Goal: Register for event/course

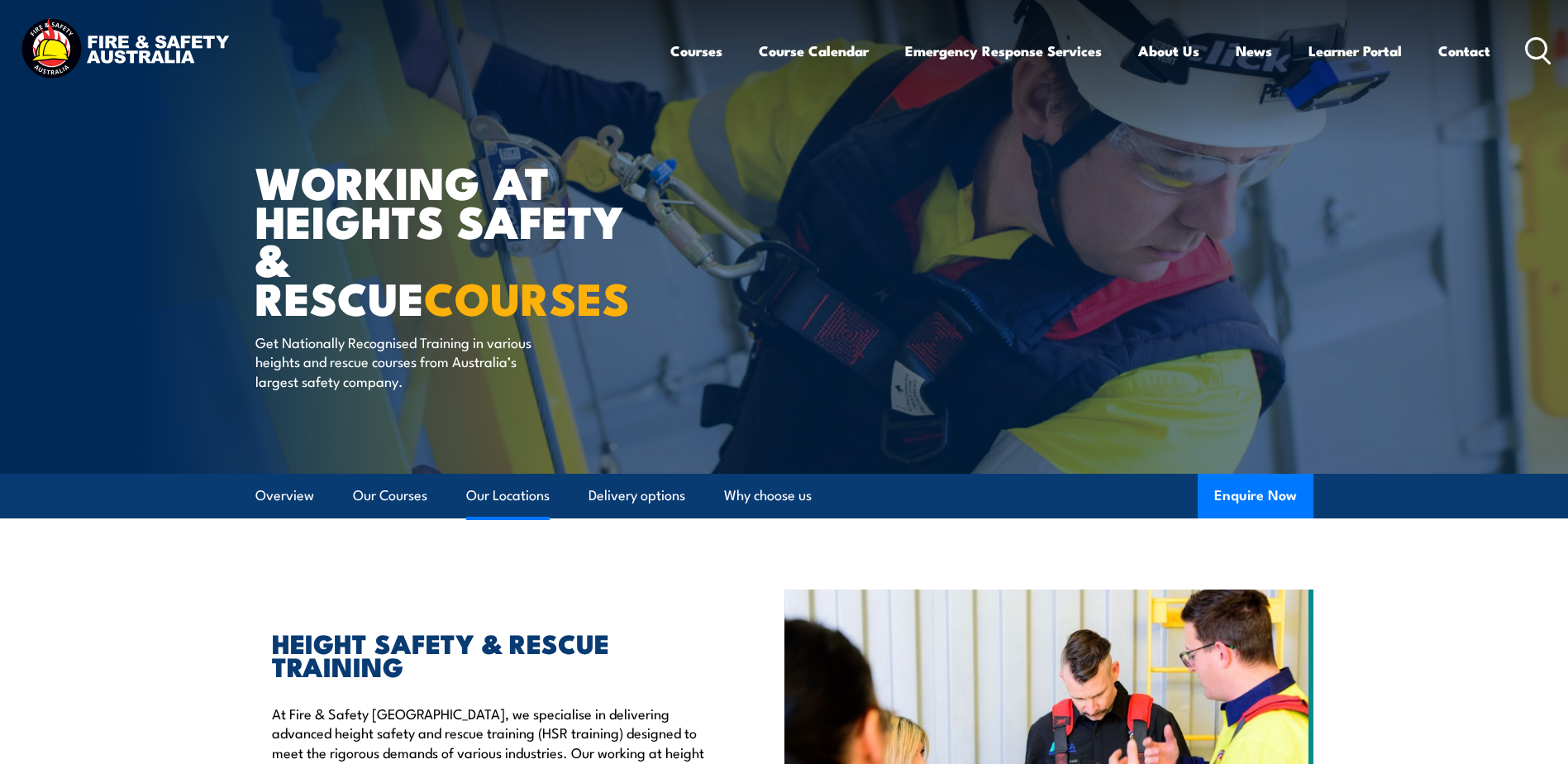
click at [520, 491] on link "Our Locations" at bounding box center [507, 495] width 84 height 44
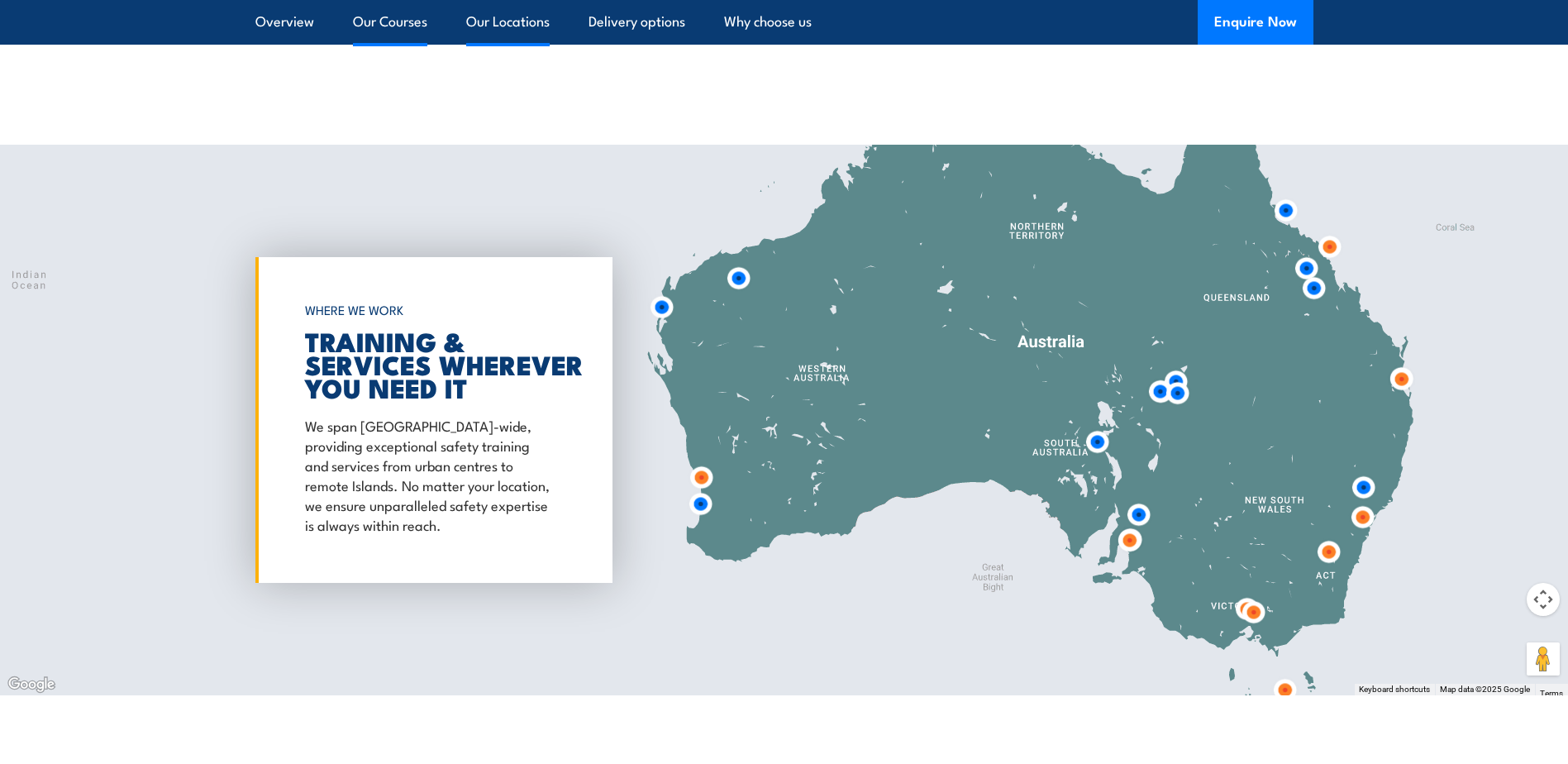
scroll to position [2669, 0]
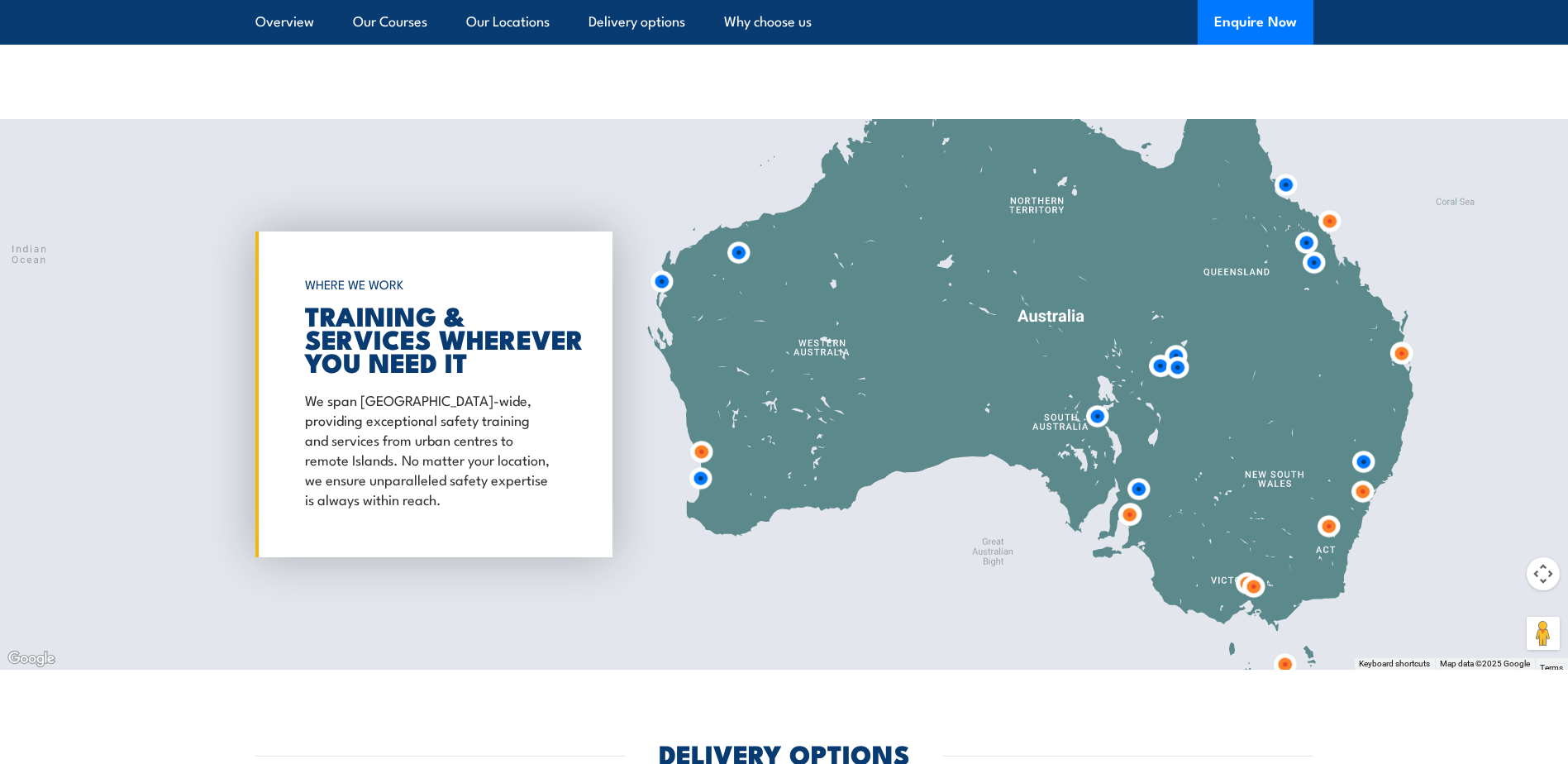
click at [1404, 335] on img at bounding box center [1402, 353] width 44 height 44
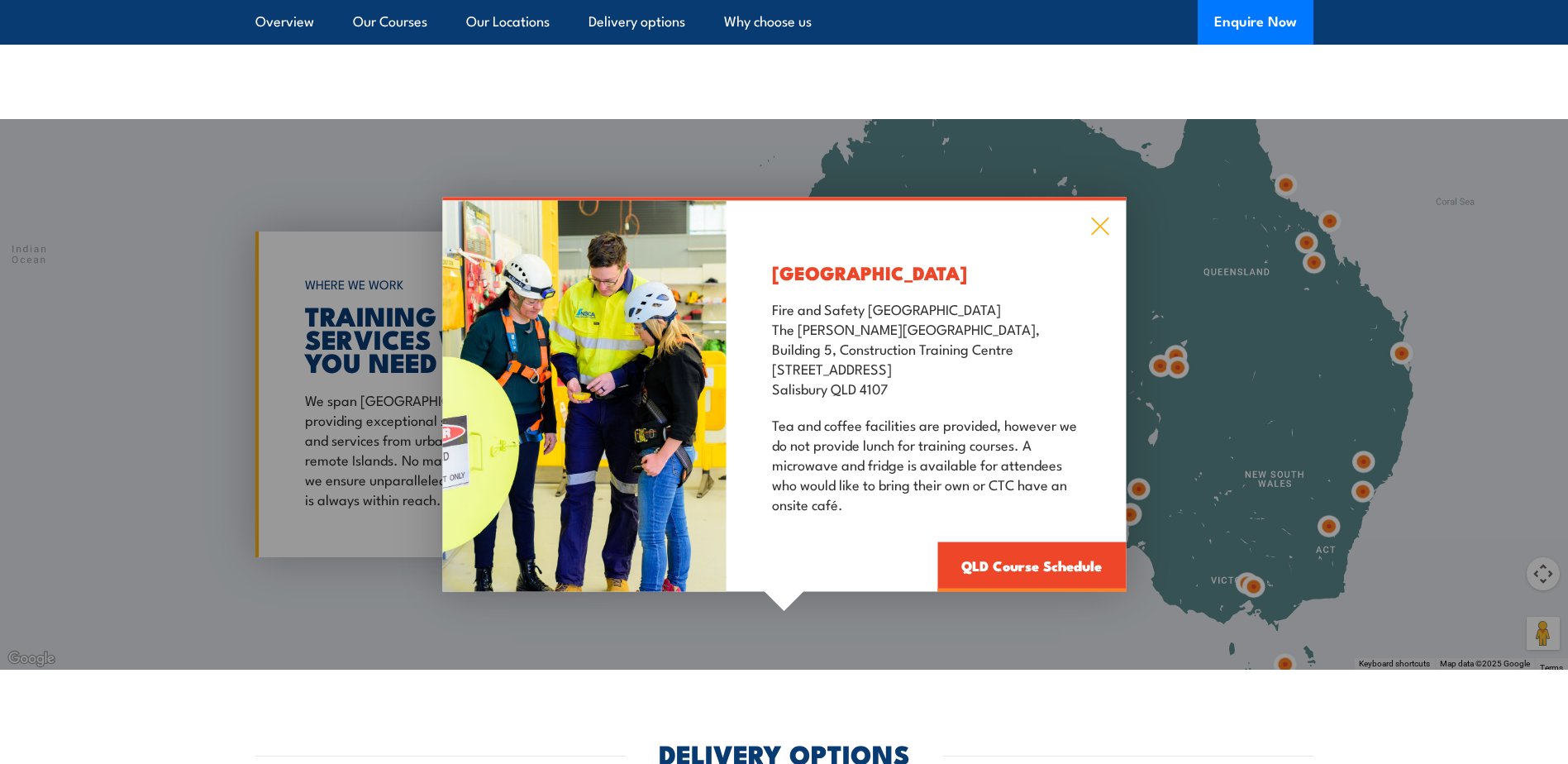
click at [1093, 217] on icon at bounding box center [1100, 226] width 19 height 18
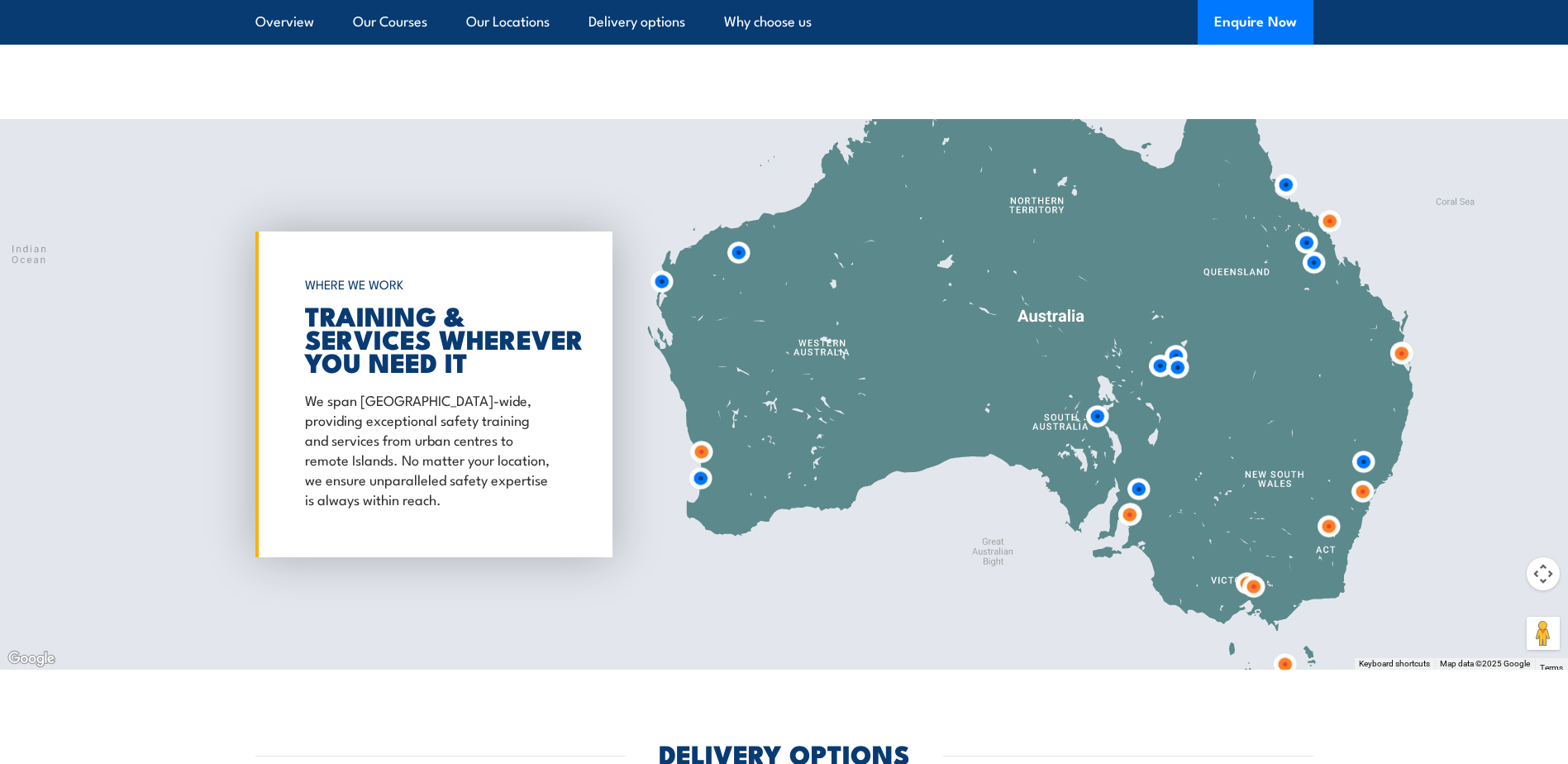
click at [1378, 331] on div at bounding box center [784, 395] width 1568 height 551
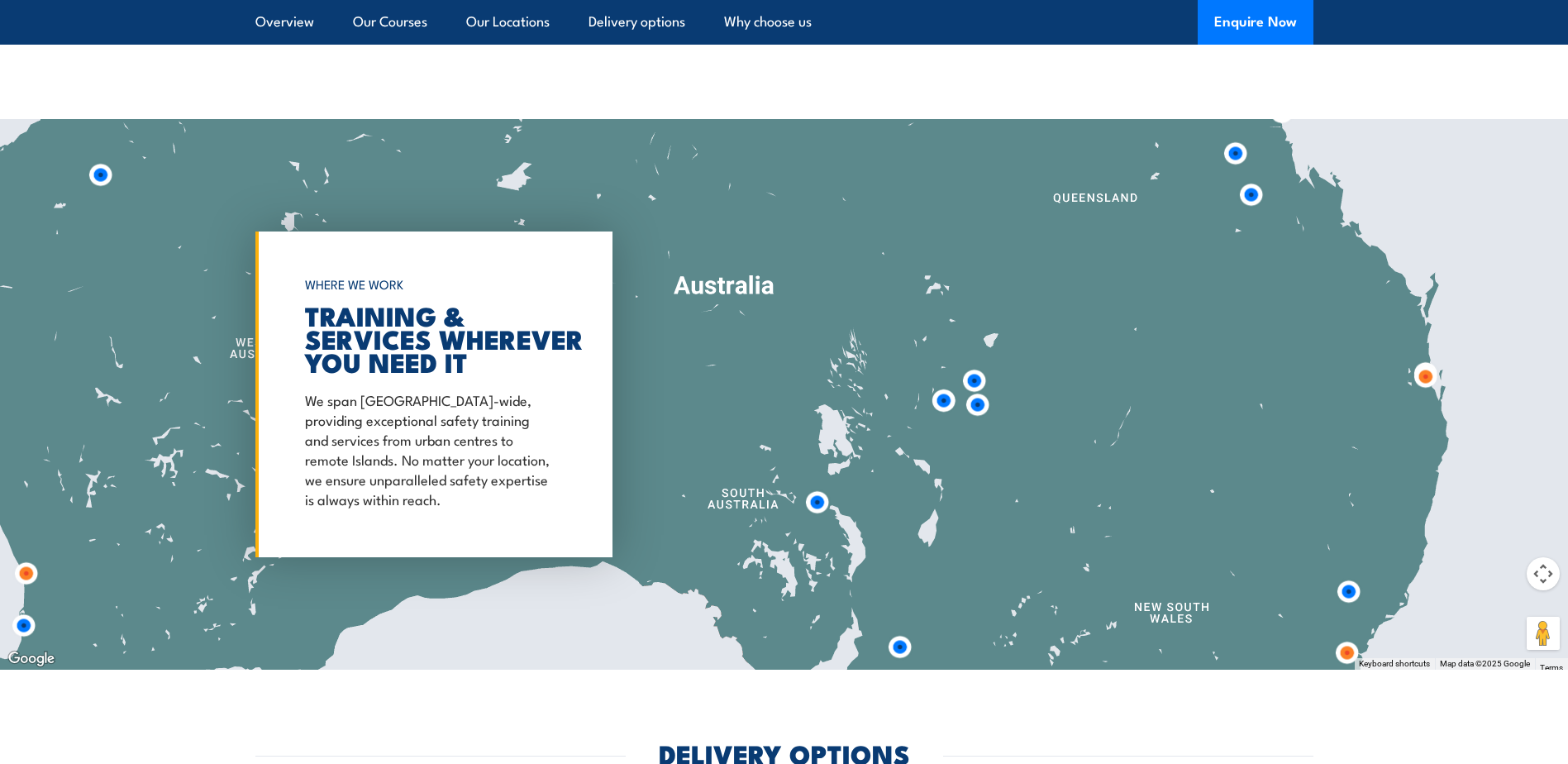
click at [1391, 354] on div at bounding box center [784, 395] width 1568 height 551
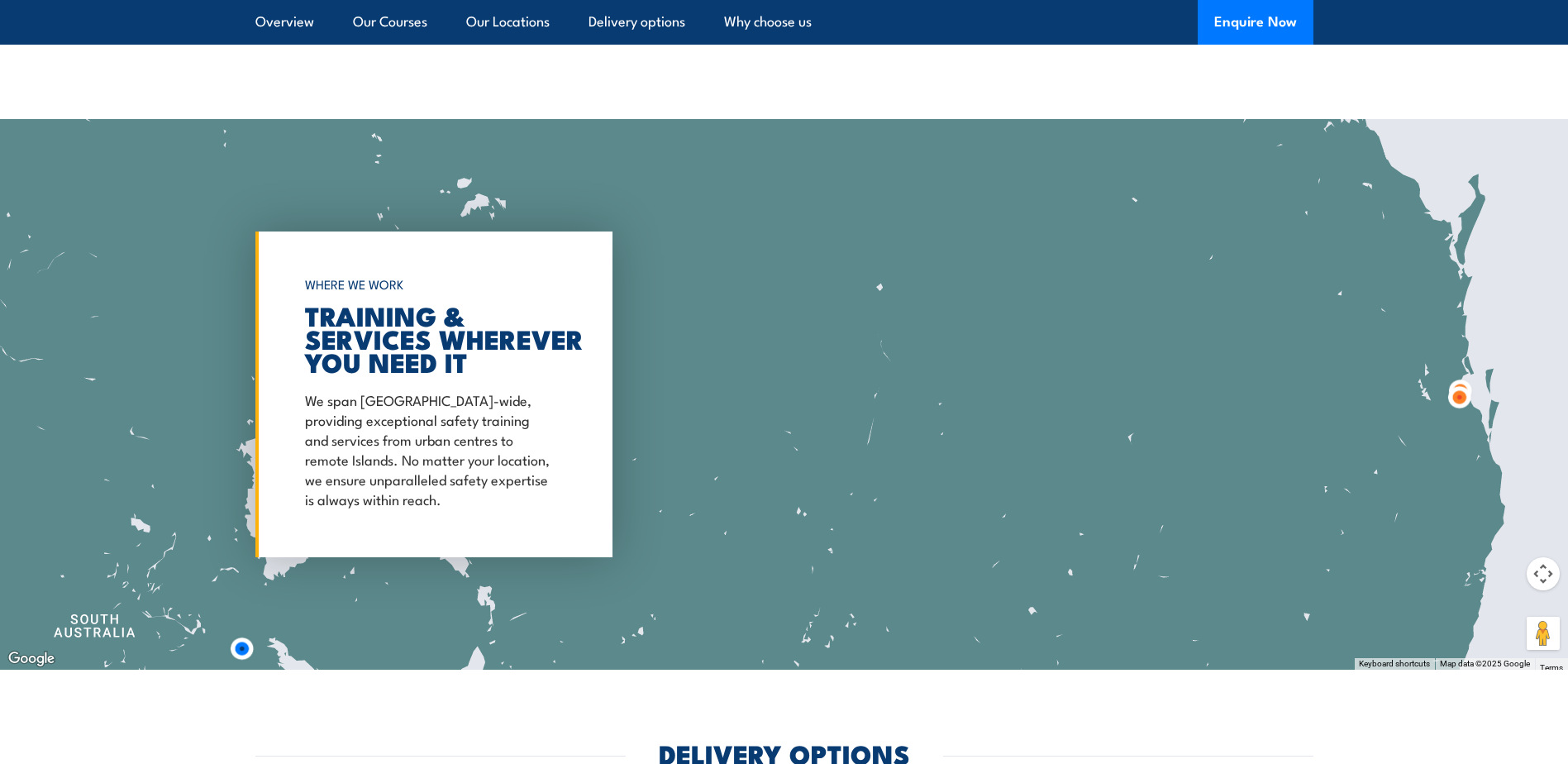
click at [1431, 394] on div at bounding box center [784, 395] width 1568 height 551
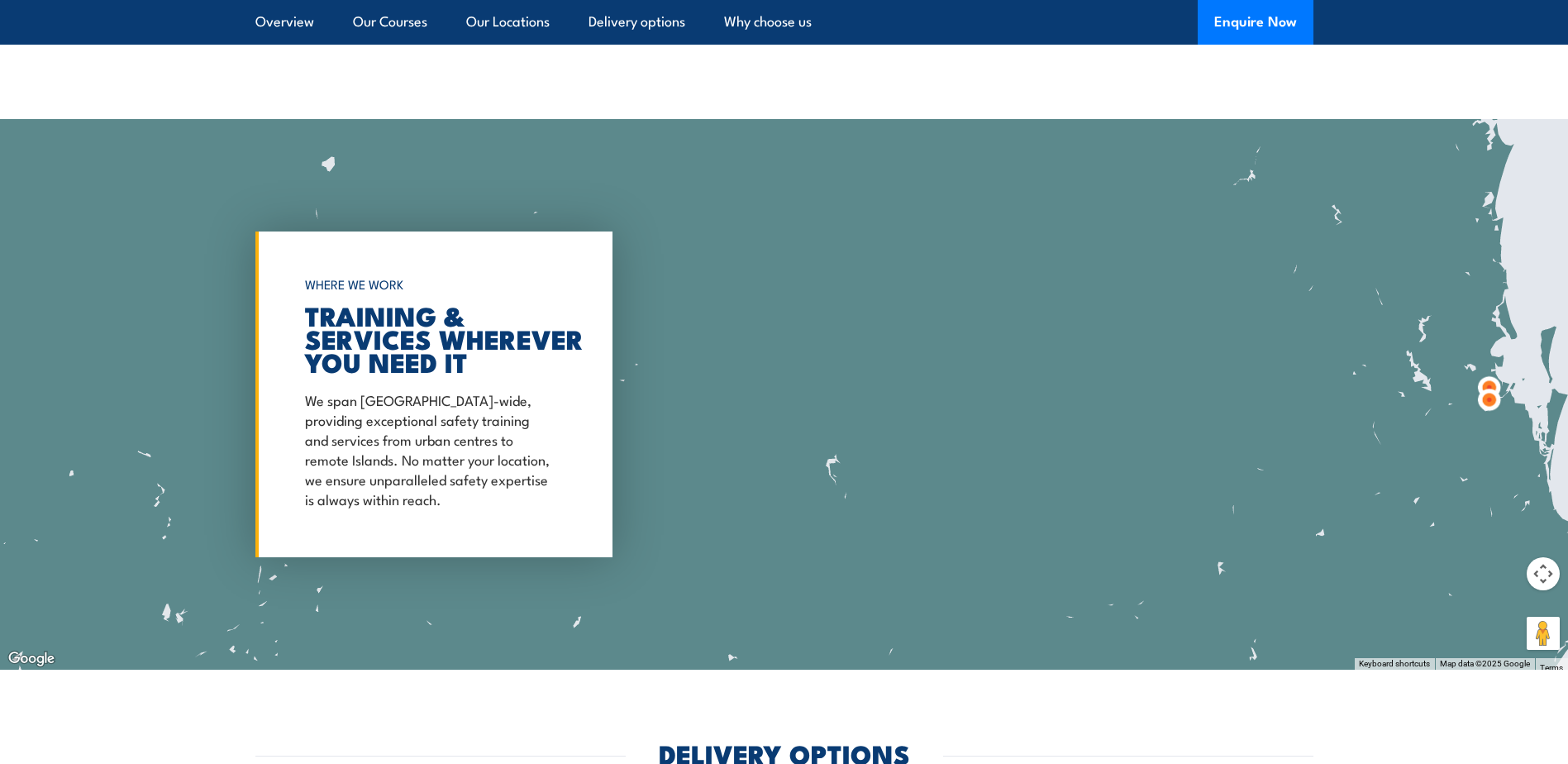
click at [1470, 403] on img at bounding box center [1489, 399] width 44 height 44
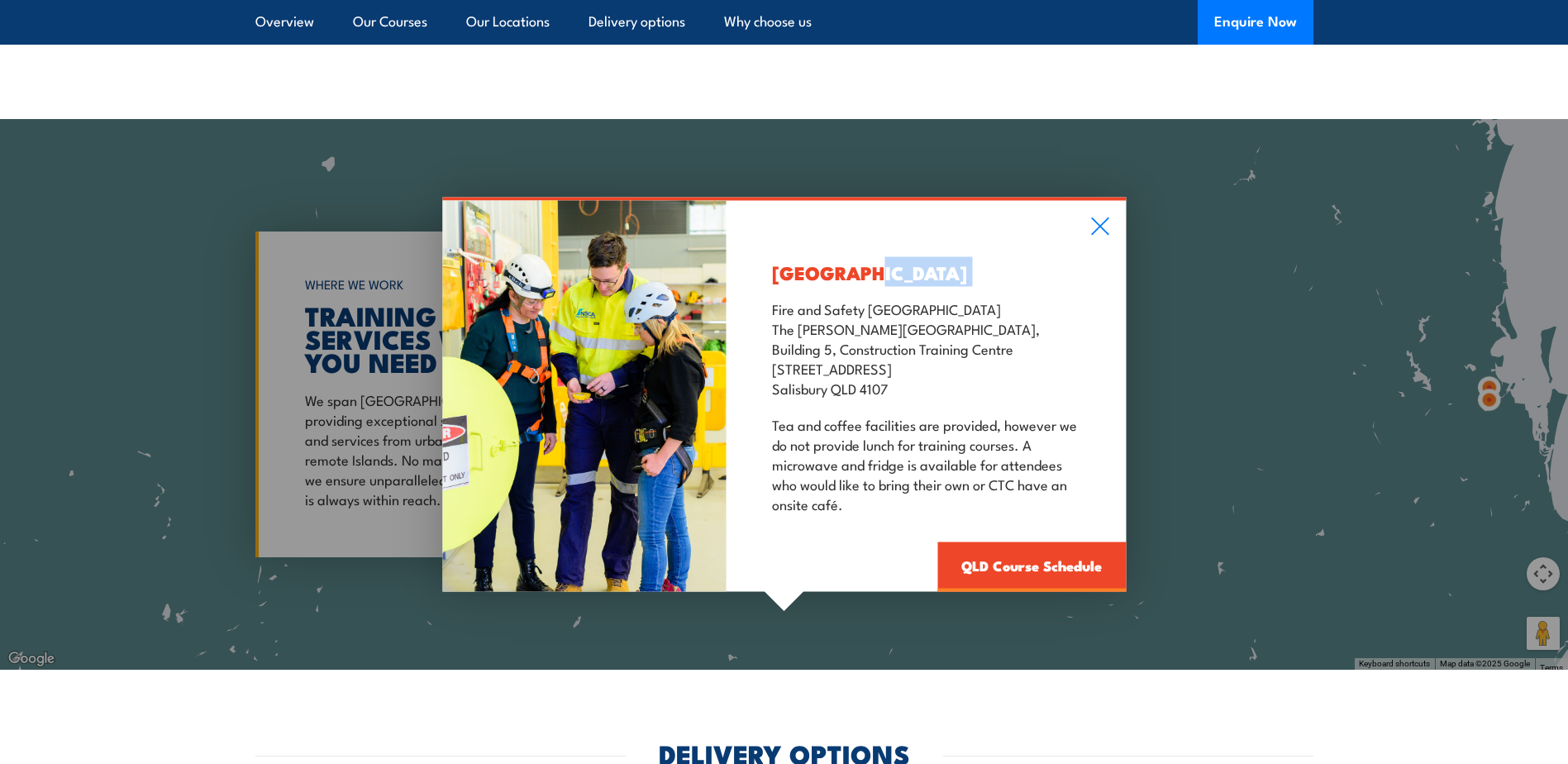
click at [1470, 403] on div "[GEOGRAPHIC_DATA] Fire and Safety [GEOGRAPHIC_DATA] [GEOGRAPHIC_DATA][PERSON_NA…" at bounding box center [784, 395] width 1568 height 551
click at [1109, 217] on icon at bounding box center [1100, 226] width 19 height 18
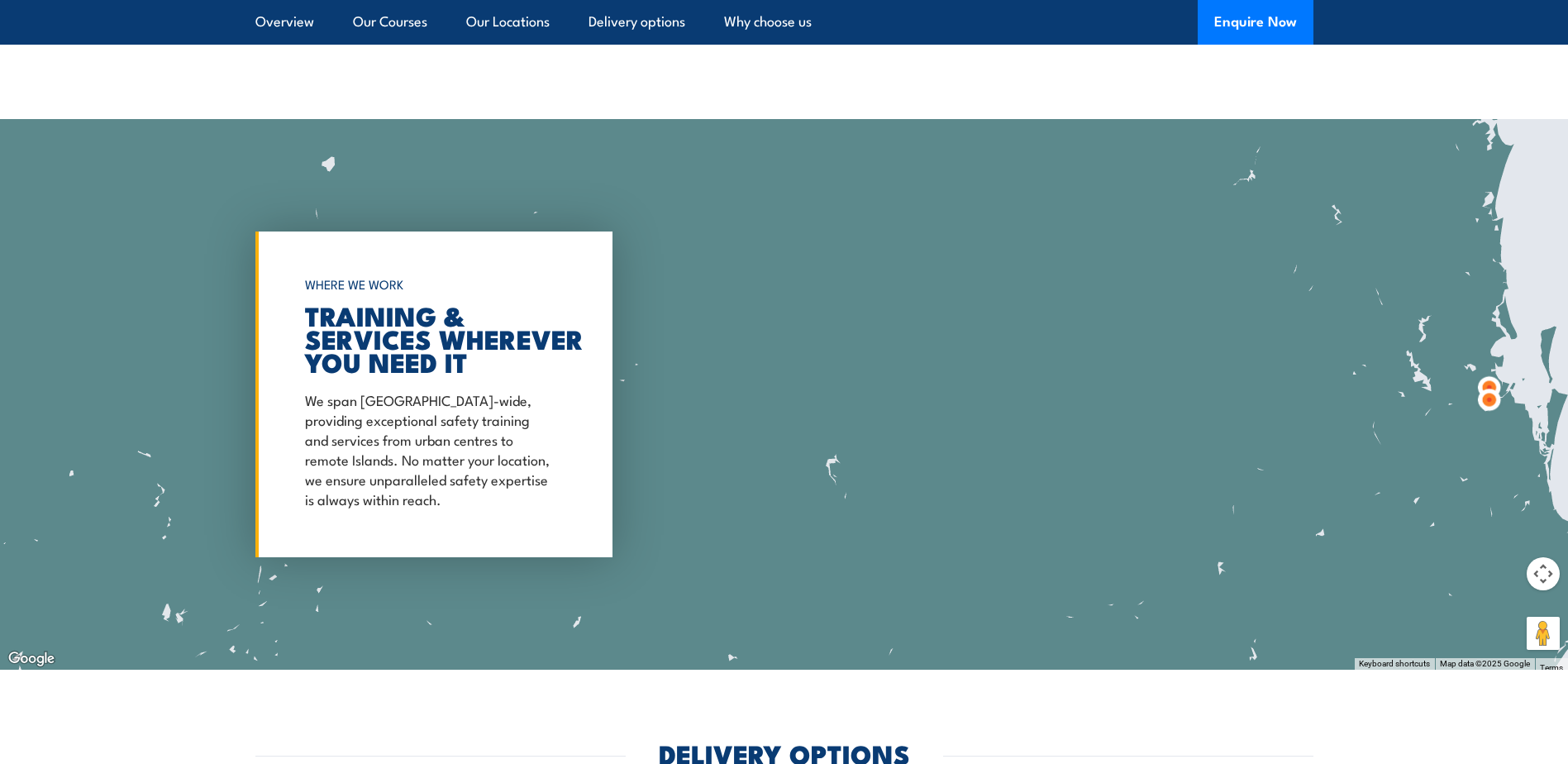
click at [1421, 272] on div at bounding box center [784, 395] width 1568 height 551
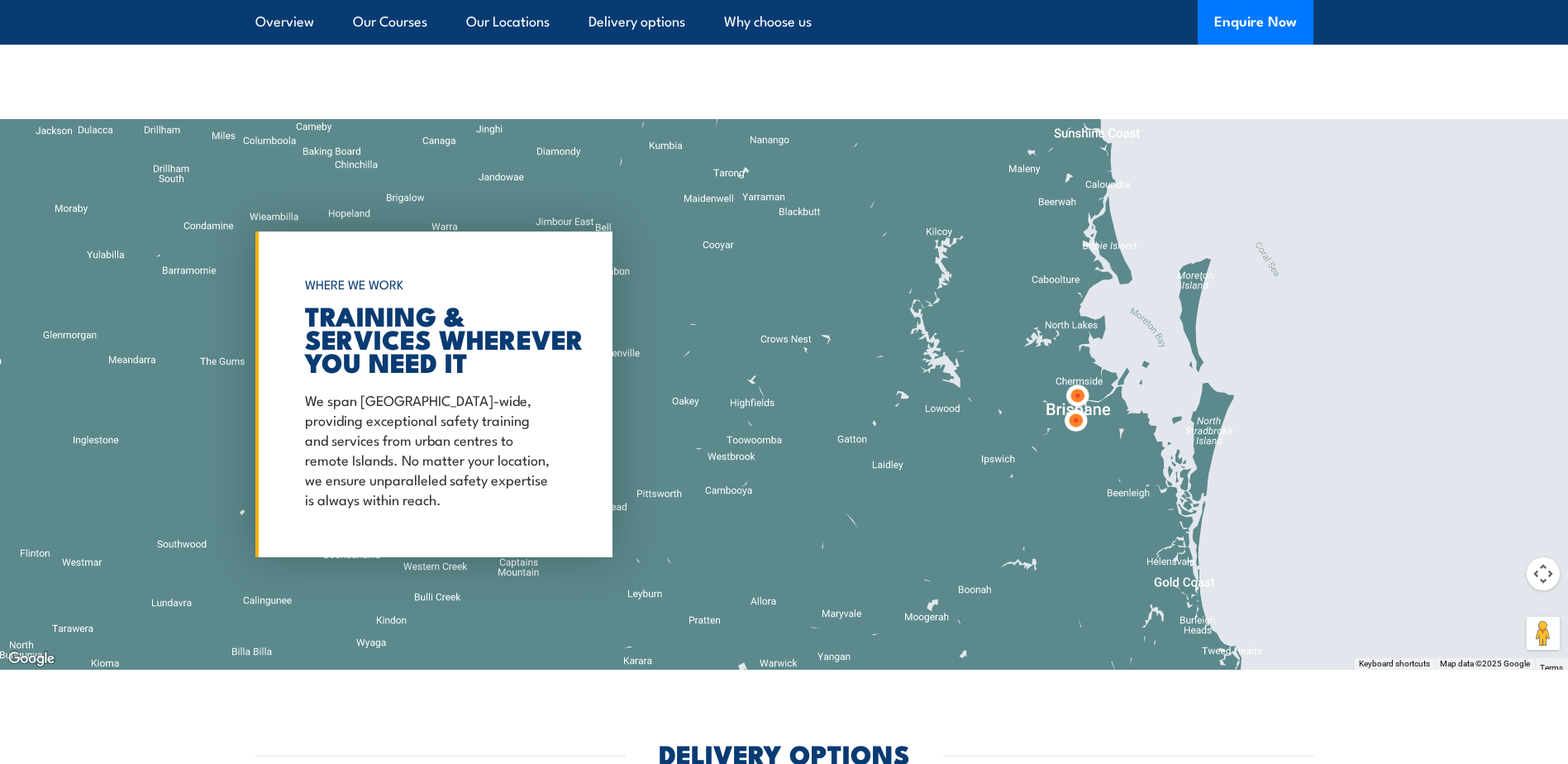
drag, startPoint x: 1470, startPoint y: 470, endPoint x: 987, endPoint y: 360, distance: 495.4
click at [987, 360] on div at bounding box center [784, 395] width 1568 height 551
click at [1126, 346] on div at bounding box center [784, 395] width 1568 height 551
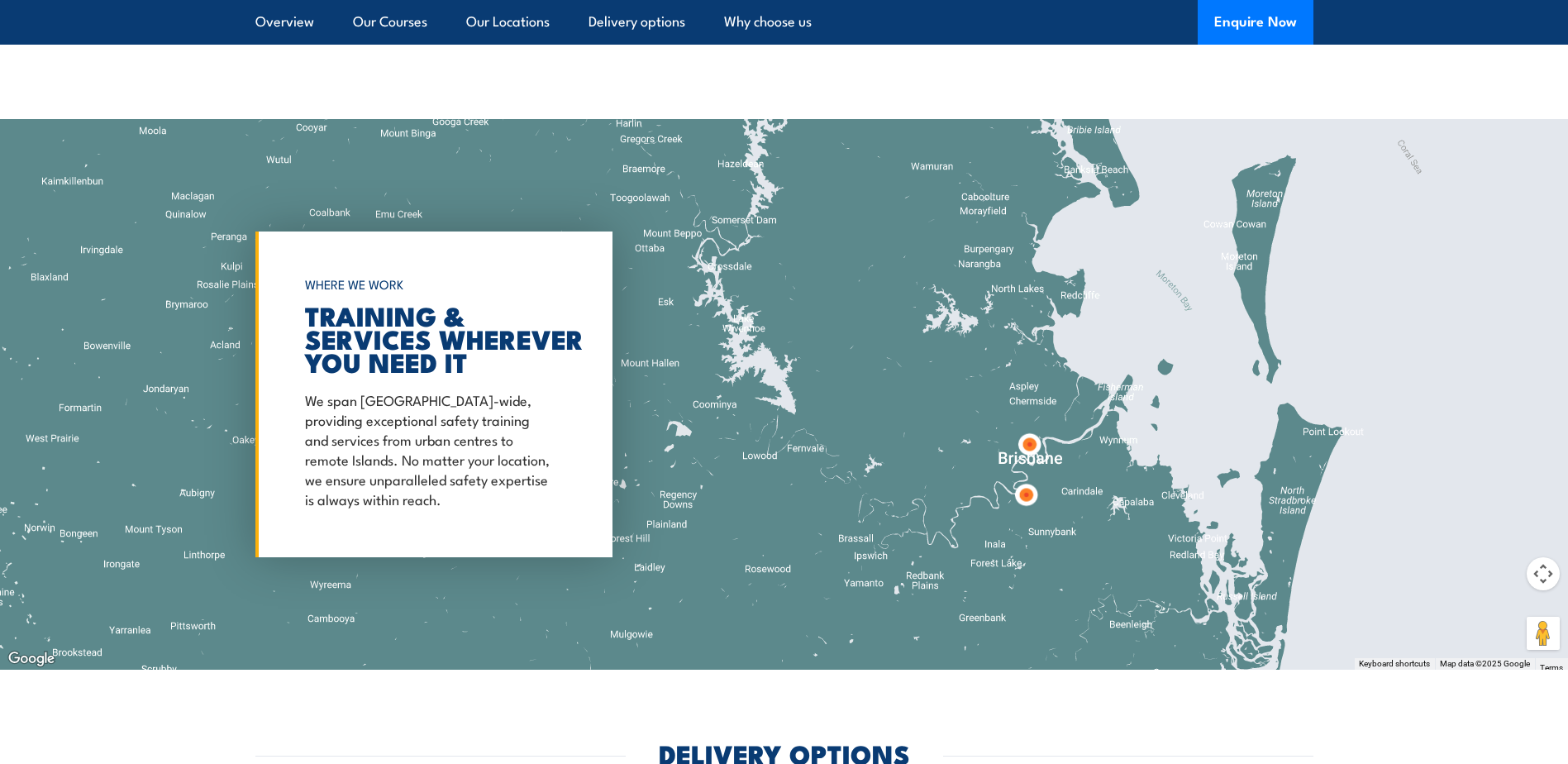
click at [1027, 428] on img at bounding box center [1030, 444] width 44 height 44
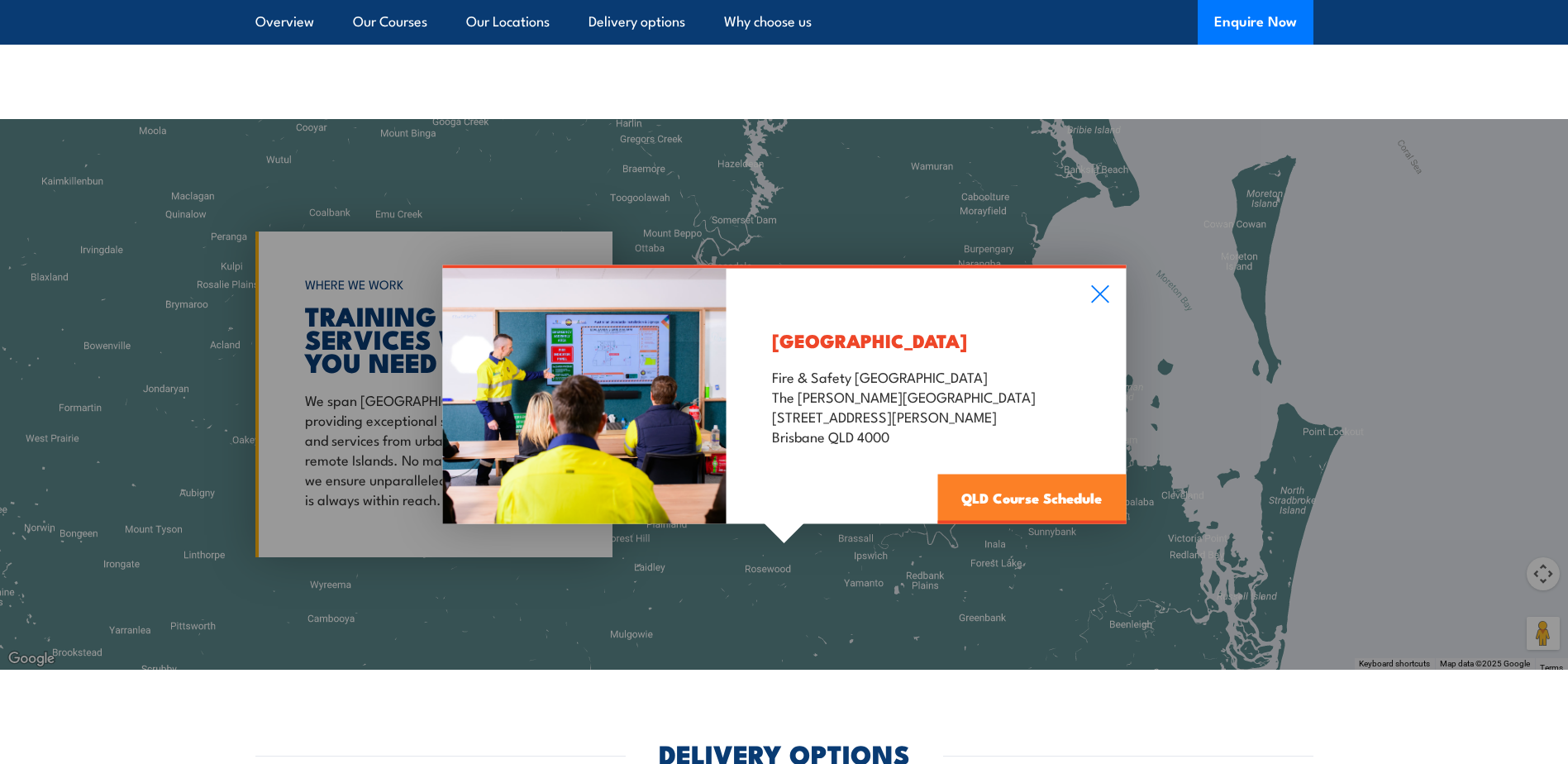
click at [1042, 478] on link "QLD Course Schedule" at bounding box center [1032, 499] width 189 height 50
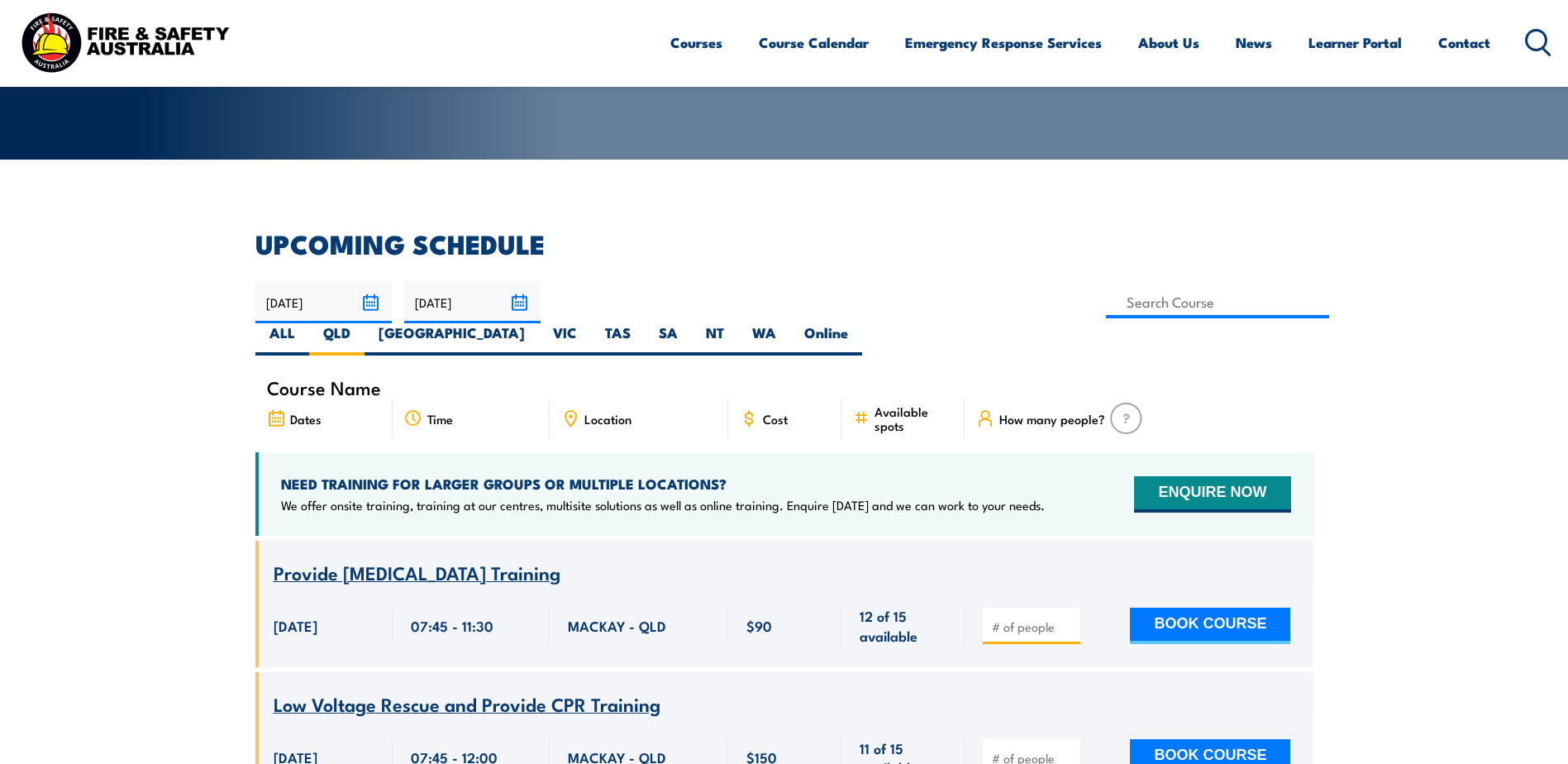
scroll to position [313, 0]
click at [1106, 303] on input at bounding box center [1218, 303] width 224 height 32
type input "Chief Fire Warden Training"
